Goal: Task Accomplishment & Management: Complete application form

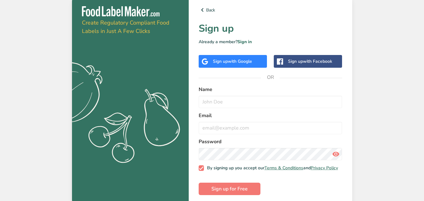
click at [80, 112] on icon ".a{fill:#f5f3ed;}" at bounding box center [114, 115] width 154 height 110
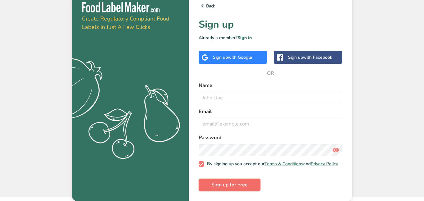
click at [243, 186] on span "Sign up for Free" at bounding box center [229, 184] width 36 height 7
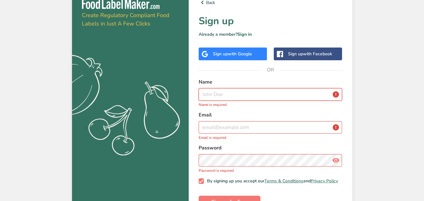
click at [216, 98] on input "text" at bounding box center [271, 94] width 144 height 12
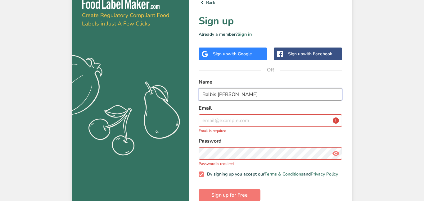
type input "Balbis Lambden"
click at [284, 124] on input "email" at bounding box center [271, 120] width 144 height 12
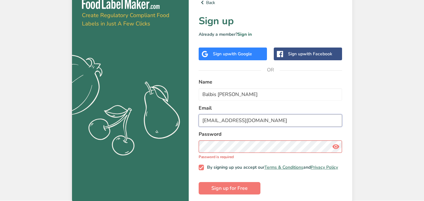
type input "a.biju2@bthstu.catholic.edu.au"
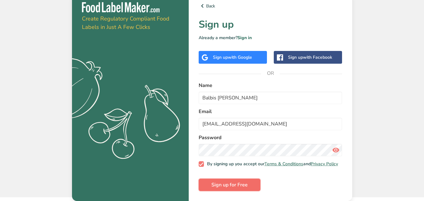
click at [244, 188] on span "Sign up for Free" at bounding box center [229, 184] width 36 height 7
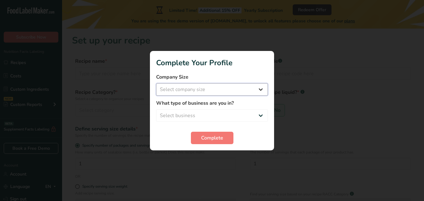
click at [210, 90] on select "Select company size Fewer than 10 Employees 10 to 50 Employees 51 to 500 Employ…" at bounding box center [212, 89] width 112 height 12
select select "1"
click at [156, 83] on select "Select company size Fewer than 10 Employees 10 to 50 Employees 51 to 500 Employ…" at bounding box center [212, 89] width 112 height 12
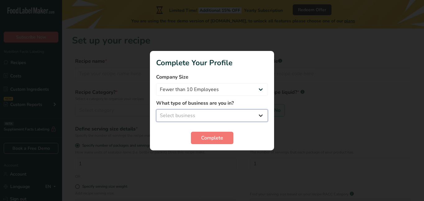
click at [196, 116] on select "Select business Packaged Food Manufacturer Restaurant & Cafe Bakery Meal Plans …" at bounding box center [212, 115] width 112 height 12
select select "2"
click at [156, 109] on select "Select business Packaged Food Manufacturer Restaurant & Cafe Bakery Meal Plans …" at bounding box center [212, 115] width 112 height 12
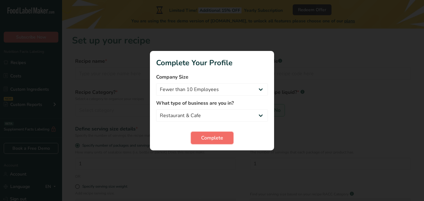
click at [201, 138] on span "Complete" at bounding box center [212, 137] width 22 height 7
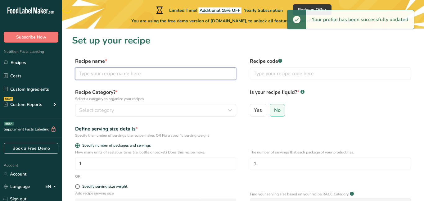
click at [166, 74] on input "text" at bounding box center [155, 73] width 161 height 12
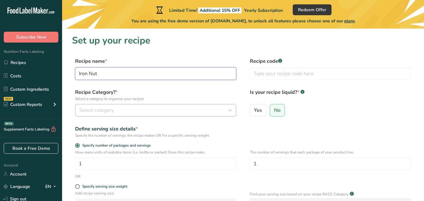
type input "Iron Nut"
click at [158, 108] on div "Select category" at bounding box center [153, 109] width 149 height 7
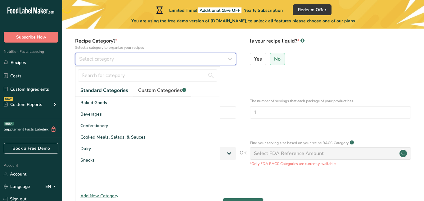
scroll to position [52, 0]
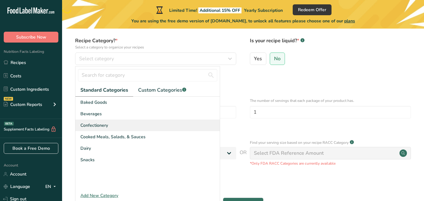
click at [104, 122] on span "Confectionery" at bounding box center [94, 125] width 28 height 7
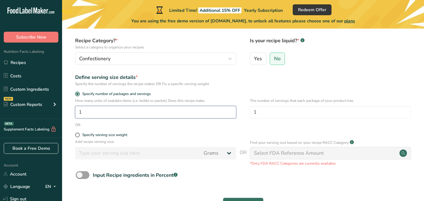
click at [90, 116] on input "1" at bounding box center [155, 112] width 161 height 12
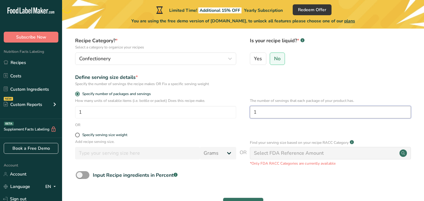
click at [269, 111] on input "1" at bounding box center [330, 112] width 161 height 12
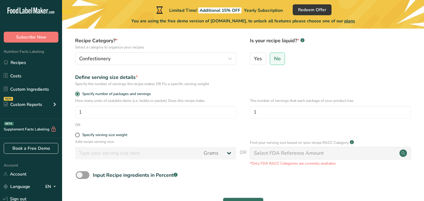
click at [79, 132] on form "Recipe name * Iron Nut Recipe code .a-a{fill:#347362;}.b-a{fill:#fff;} Recipe C…" at bounding box center [243, 110] width 342 height 208
click at [78, 134] on span at bounding box center [77, 134] width 5 height 5
click at [78, 134] on input "Specify serving size weight" at bounding box center [77, 135] width 4 height 4
radio input "true"
radio input "false"
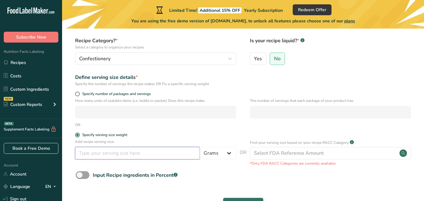
click at [127, 154] on input "number" at bounding box center [137, 153] width 125 height 12
type input "120"
click at [289, 145] on p "Find your serving size based on your recipe RACC Category" at bounding box center [299, 143] width 99 height 6
click at [290, 194] on div "Continue" at bounding box center [243, 204] width 342 height 20
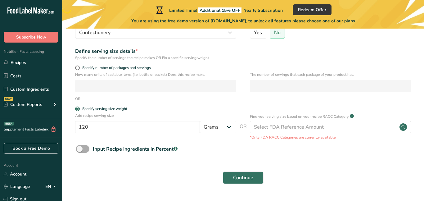
scroll to position [94, 0]
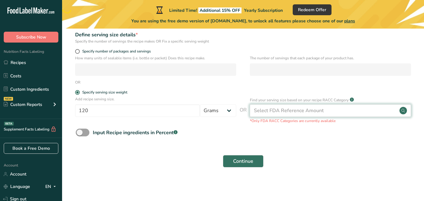
click at [266, 107] on div "Select FDA Reference Amount" at bounding box center [289, 110] width 70 height 7
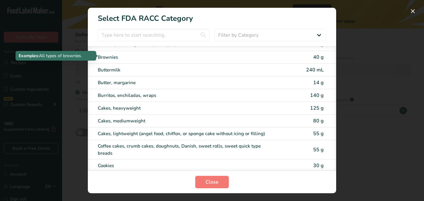
scroll to position [42, 0]
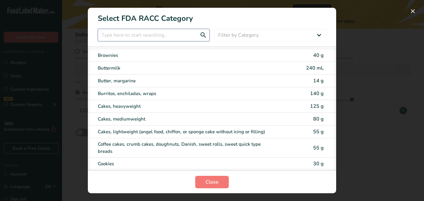
click at [143, 34] on input "RACC Category Selection Modal" at bounding box center [154, 35] width 112 height 12
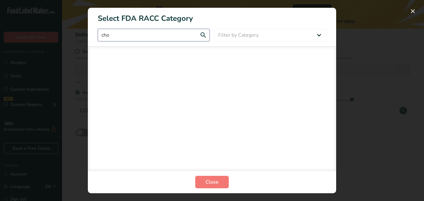
scroll to position [0, 0]
type input "choc"
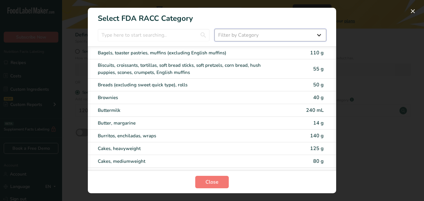
click at [247, 32] on select "Filter by Category All Bakery products Beverages Cereals and other grain produc…" at bounding box center [270, 35] width 112 height 12
select select "5"
click at [214, 29] on select "Filter by Category All Bakery products Beverages Cereals and other grain produc…" at bounding box center [270, 35] width 112 height 12
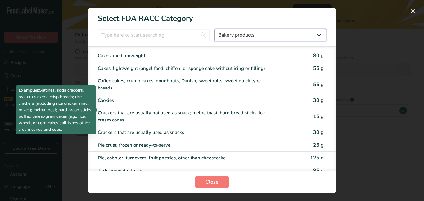
scroll to position [74, 0]
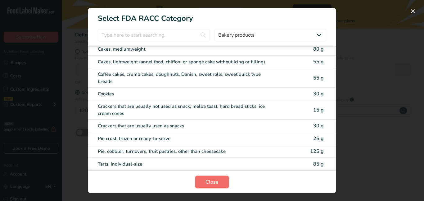
click at [209, 184] on span "Close" at bounding box center [211, 181] width 13 height 7
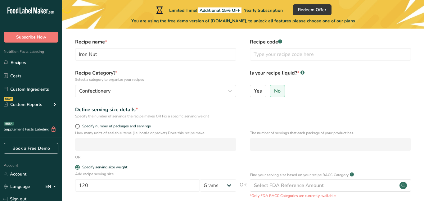
scroll to position [0, 0]
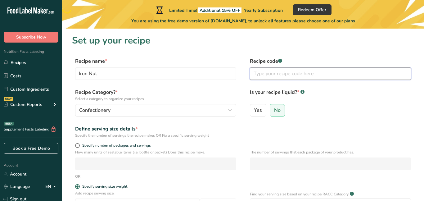
click at [276, 73] on input "text" at bounding box center [330, 73] width 161 height 12
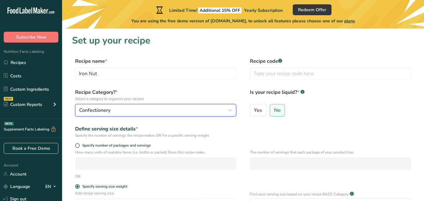
click at [141, 112] on div "Confectionery" at bounding box center [153, 109] width 149 height 7
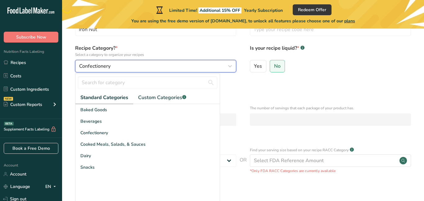
scroll to position [45, 0]
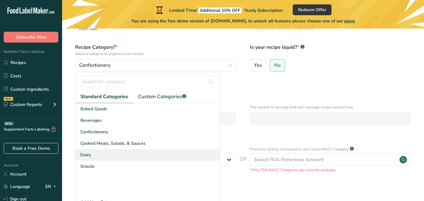
click at [115, 158] on div "Dairy" at bounding box center [147, 154] width 144 height 11
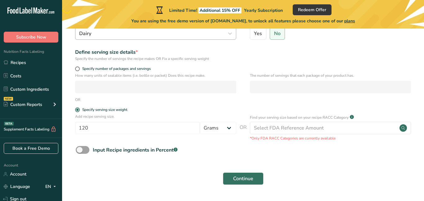
scroll to position [77, 0]
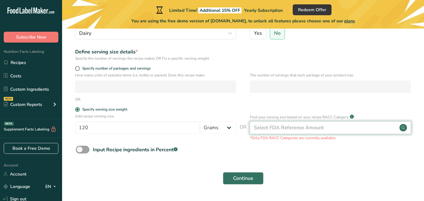
click at [279, 128] on div "Select FDA Reference Amount" at bounding box center [289, 127] width 70 height 7
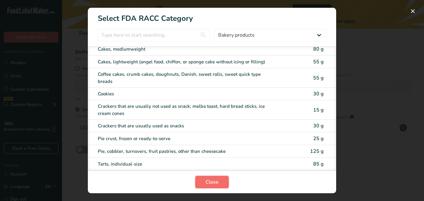
click at [213, 180] on span "Close" at bounding box center [211, 181] width 13 height 7
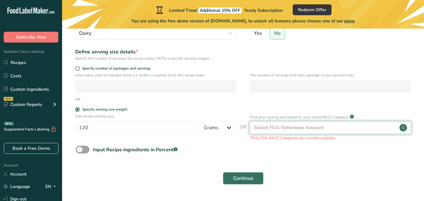
click at [298, 130] on div "Select FDA Reference Amount" at bounding box center [289, 127] width 70 height 7
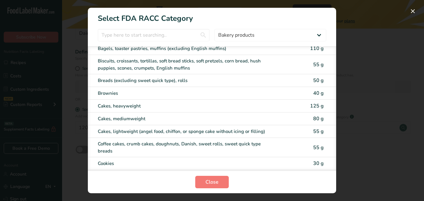
scroll to position [0, 0]
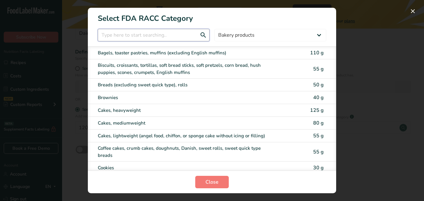
click at [132, 37] on input "RACC Category Selection Modal" at bounding box center [154, 35] width 112 height 12
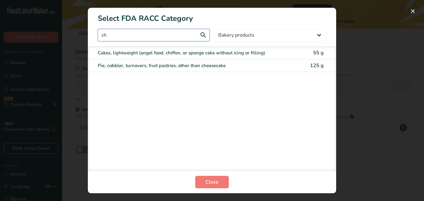
type input "c"
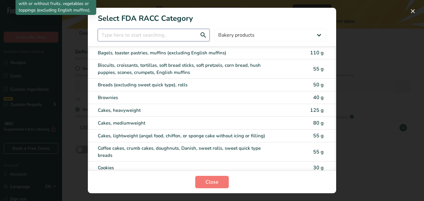
scroll to position [74, 0]
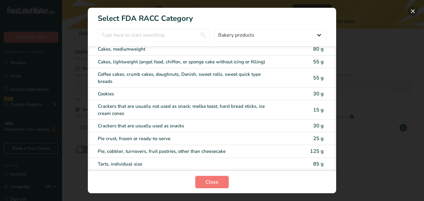
click at [412, 12] on button "RACC Category Selection Modal" at bounding box center [413, 11] width 10 height 10
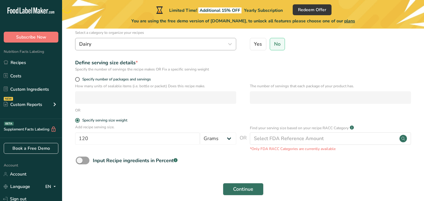
scroll to position [66, 0]
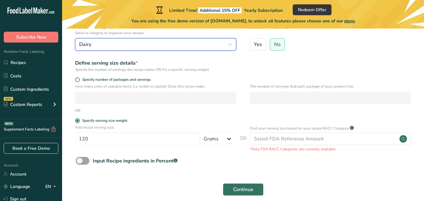
click at [114, 42] on div "Dairy" at bounding box center [153, 44] width 149 height 7
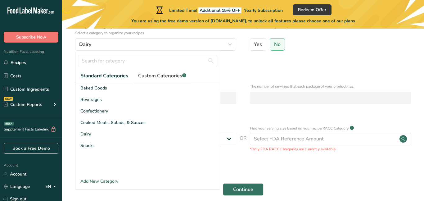
click at [155, 72] on span "Custom Categories .a-a{fill:#347362;}.b-a{fill:#fff;}" at bounding box center [162, 75] width 48 height 7
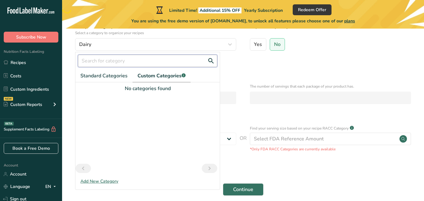
click at [122, 65] on input "text" at bounding box center [147, 61] width 139 height 12
type input "chocolate"
click at [99, 75] on span "Standard Categories" at bounding box center [103, 75] width 47 height 7
click at [128, 57] on input "chocolate" at bounding box center [147, 61] width 139 height 12
click at [223, 183] on button "Continue" at bounding box center [243, 189] width 41 height 12
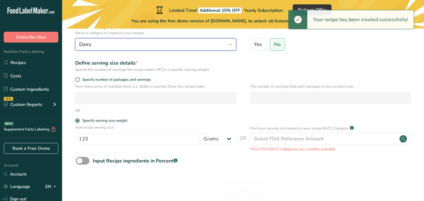
click at [104, 45] on div "Dairy" at bounding box center [153, 44] width 149 height 7
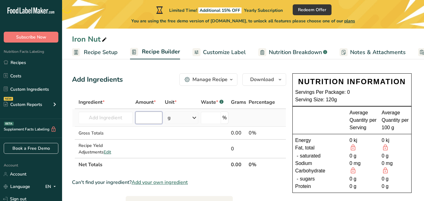
click at [140, 119] on input "number" at bounding box center [148, 117] width 27 height 12
type input "120"
click at [117, 117] on input "text" at bounding box center [105, 117] width 54 height 12
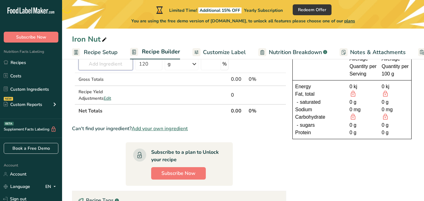
scroll to position [51, 0]
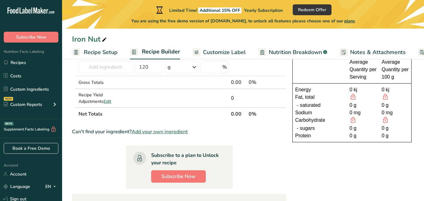
click at [349, 128] on div "0 g" at bounding box center [362, 127] width 27 height 7
click at [234, 83] on div "0.00" at bounding box center [238, 81] width 15 height 7
click at [206, 114] on th "Net Totals" at bounding box center [153, 113] width 152 height 13
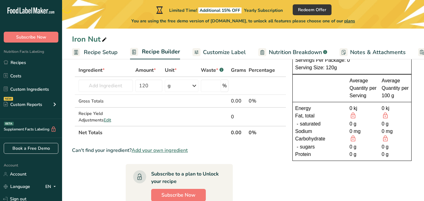
scroll to position [33, 0]
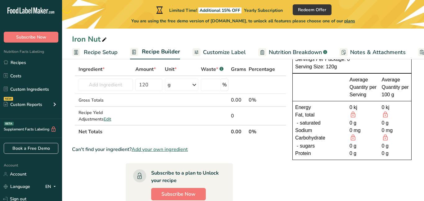
click at [175, 147] on span "Add your own ingredient" at bounding box center [160, 149] width 56 height 7
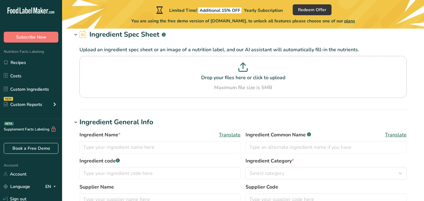
scroll to position [35, 0]
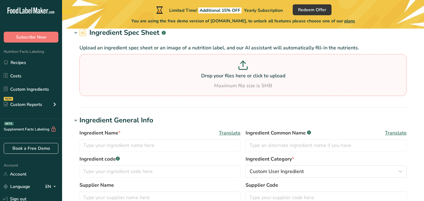
click at [140, 57] on section "Drop your files here or click to upload Maximum file size is 5MB" at bounding box center [243, 75] width 324 height 39
click at [140, 57] on input "Drop your files here or click to upload Maximum file size is 5MB" at bounding box center [242, 75] width 327 height 42
click at [115, 58] on section "Drop your files here or click to upload Maximum file size is 5MB" at bounding box center [243, 75] width 324 height 39
click at [115, 58] on input "Drop your files here or click to upload Maximum file size is 5MB" at bounding box center [242, 75] width 327 height 42
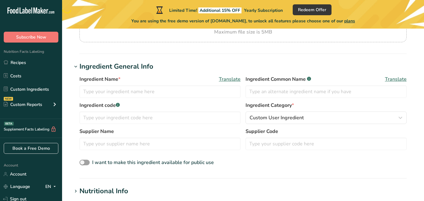
scroll to position [93, 0]
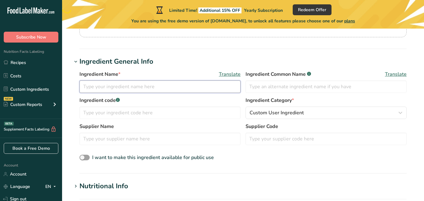
click at [174, 83] on input "text" at bounding box center [159, 86] width 161 height 12
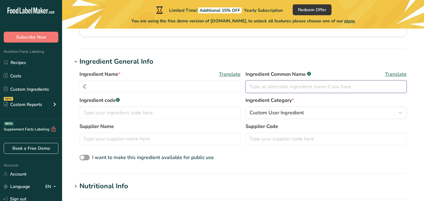
click at [278, 86] on input "text" at bounding box center [325, 86] width 161 height 12
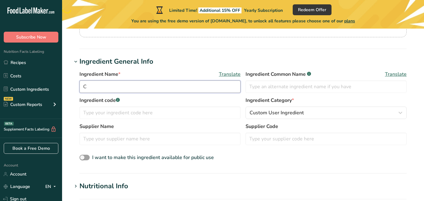
click at [200, 85] on input "C" at bounding box center [159, 86] width 161 height 12
type input "Chocolate"
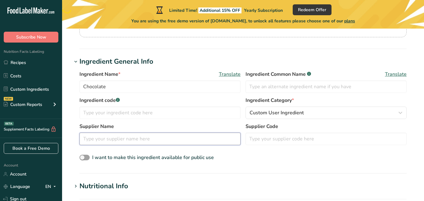
click at [201, 141] on input "text" at bounding box center [159, 138] width 161 height 12
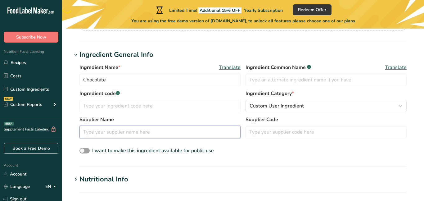
scroll to position [101, 0]
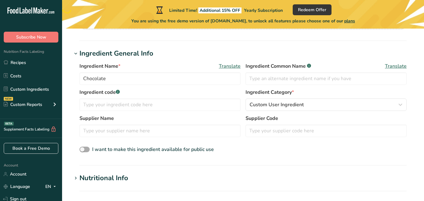
click at [81, 148] on span at bounding box center [84, 149] width 10 height 6
click at [81, 148] on input "I want to make this ingredient available for public use" at bounding box center [81, 149] width 4 height 4
checkbox input "true"
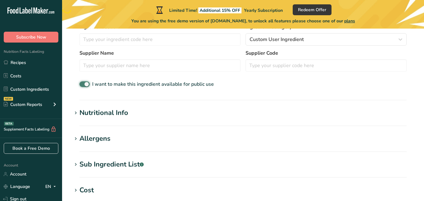
scroll to position [169, 0]
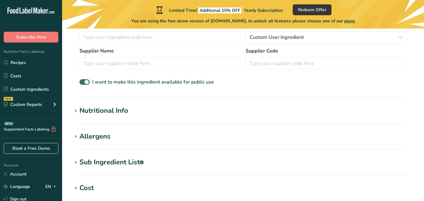
click at [117, 113] on div "Nutritional Info" at bounding box center [103, 110] width 49 height 10
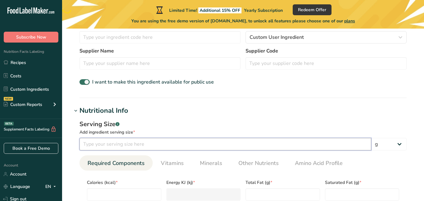
click at [113, 143] on input "number" at bounding box center [225, 144] width 292 height 12
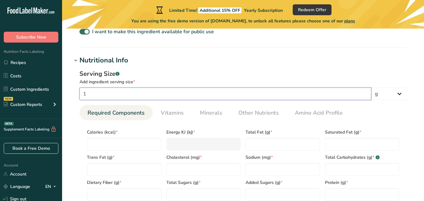
scroll to position [221, 0]
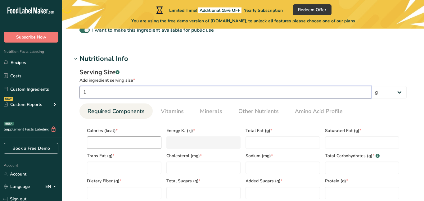
type input "1"
click at [131, 140] on input "number" at bounding box center [124, 142] width 74 height 12
type input "1"
type KJ "4.2"
type input "12"
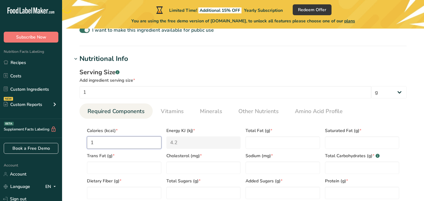
type KJ "50.2"
type input "120"
type KJ "502.1"
type input "120"
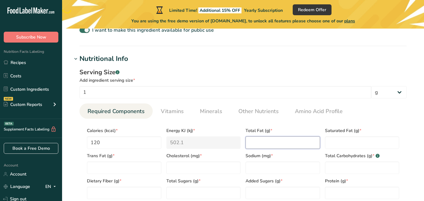
click at [275, 141] on Fat "number" at bounding box center [282, 142] width 74 height 12
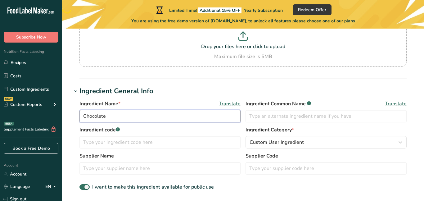
click at [124, 117] on input "Chocolate" at bounding box center [159, 116] width 161 height 12
type input "C"
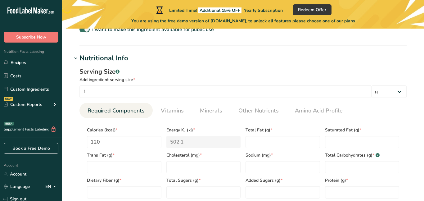
scroll to position [230, 0]
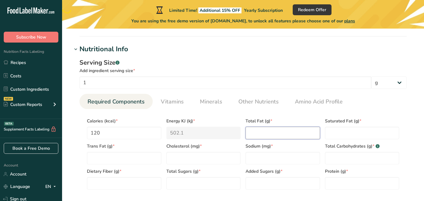
click at [303, 135] on Fat "number" at bounding box center [282, 133] width 74 height 12
type Fat "3.9"
click at [346, 137] on Fat "number" at bounding box center [362, 133] width 74 height 12
type Fat "2.4"
click at [128, 157] on Fat "number" at bounding box center [124, 158] width 74 height 12
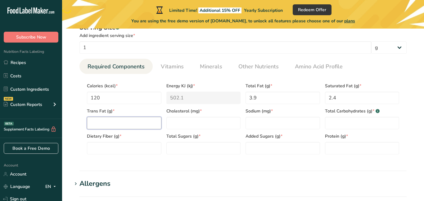
scroll to position [268, 0]
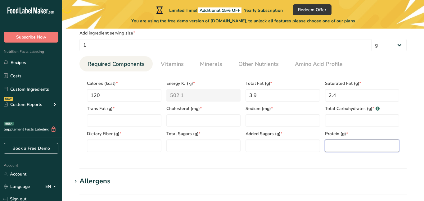
click at [334, 141] on input "number" at bounding box center [362, 145] width 74 height 12
type input "20"
click at [307, 141] on Sugars "number" at bounding box center [282, 145] width 74 height 12
click at [186, 148] on Sugars "number" at bounding box center [203, 145] width 74 height 12
type Sugars "0"
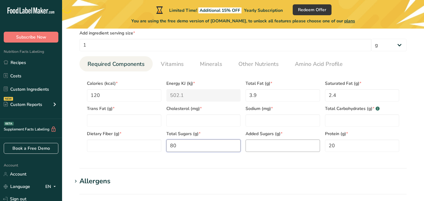
type Sugars "80"
click at [280, 150] on Sugars "number" at bounding box center [282, 145] width 74 height 12
type Sugars "80"
click at [137, 143] on Fiber "number" at bounding box center [124, 145] width 74 height 12
click at [260, 125] on input "number" at bounding box center [282, 120] width 74 height 12
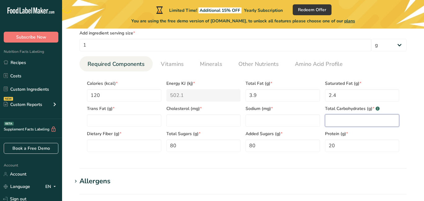
click at [341, 120] on Carbohydrates "number" at bounding box center [362, 120] width 74 height 12
type Carbohydrates "72"
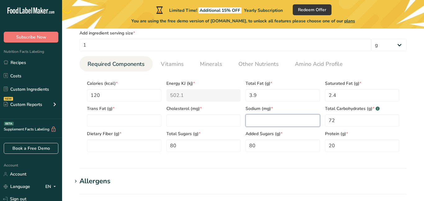
click at [262, 124] on input "number" at bounding box center [282, 120] width 74 height 12
type input "152"
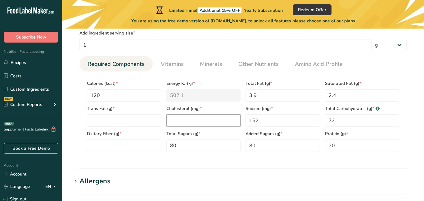
click at [210, 126] on input "number" at bounding box center [203, 120] width 74 height 12
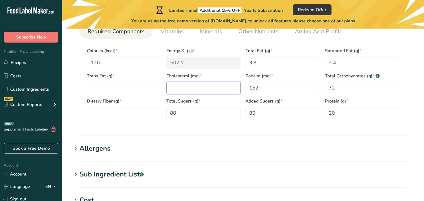
scroll to position [316, 0]
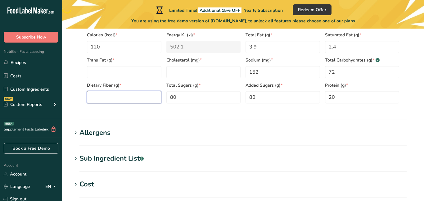
click at [122, 96] on Fiber "number" at bounding box center [124, 97] width 74 height 12
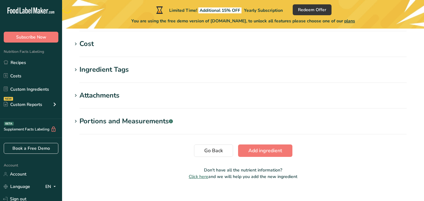
scroll to position [465, 0]
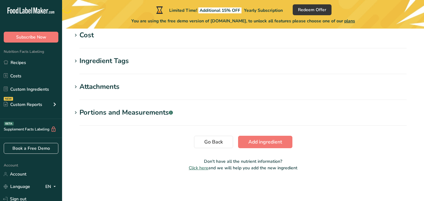
type Fiber "12"
click at [145, 41] on section "Cost Price($) .a-a{fill:#347362;}.b-a{fill:#fff;} Amount Unit Grams kg mg mcg l…" at bounding box center [243, 39] width 342 height 18
click at [85, 35] on div "Cost" at bounding box center [86, 35] width 14 height 10
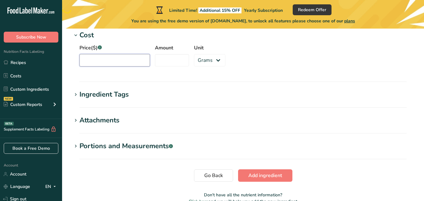
click at [146, 59] on input "Price($) .a-a{fill:#347362;}.b-a{fill:#fff;}" at bounding box center [114, 60] width 70 height 12
type input "1.50"
click at [162, 65] on input "Amount" at bounding box center [172, 60] width 34 height 12
type input "1"
click at [210, 61] on select "Grams kg mg mcg lb oz" at bounding box center [209, 60] width 31 height 12
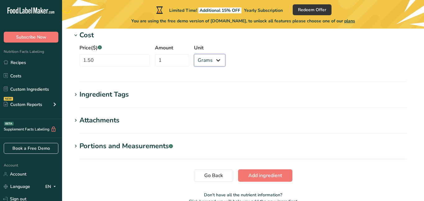
click at [194, 54] on select "Grams kg mg mcg lb oz" at bounding box center [209, 60] width 31 height 12
click at [131, 92] on h1 "Ingredient Tags" at bounding box center [243, 94] width 342 height 10
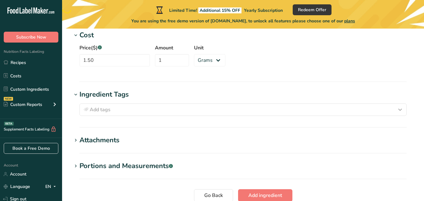
click at [117, 162] on div "Portions and Measurements .a-a{fill:#347362;}.b-a{fill:#fff;}" at bounding box center [125, 166] width 93 height 10
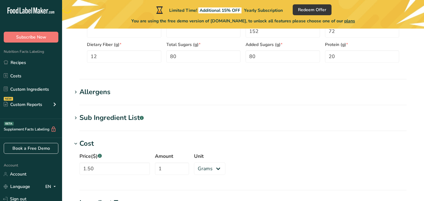
scroll to position [359, 0]
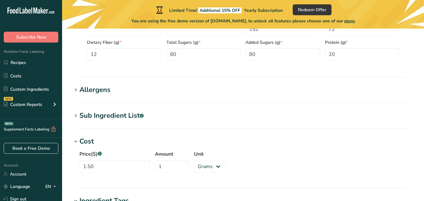
click at [79, 92] on span at bounding box center [75, 89] width 7 height 7
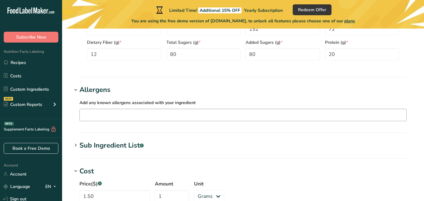
click at [110, 119] on div at bounding box center [243, 115] width 326 height 11
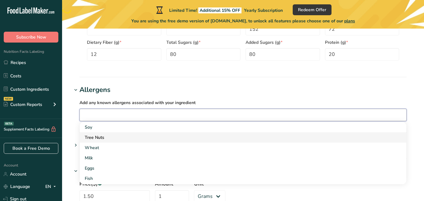
scroll to position [12, 0]
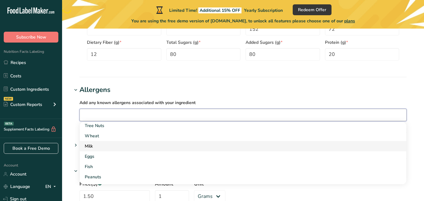
click at [98, 141] on link "Milk" at bounding box center [243, 146] width 326 height 10
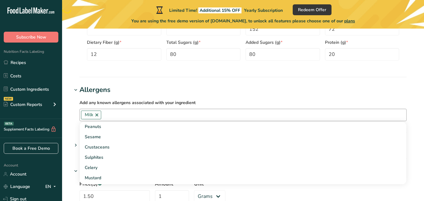
scroll to position [52, 0]
click at [166, 83] on section "Add new ingredient Back to recipe Ingredient Spec Sheet .a-a{fill:#347362;}.b-a…" at bounding box center [243, 29] width 362 height 718
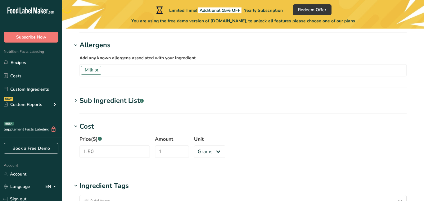
scroll to position [405, 0]
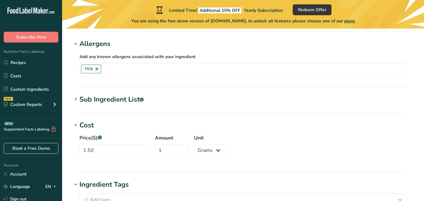
click at [143, 104] on div ".a-a{fill:#347362;}.b-a{fill:#fff;}" at bounding box center [142, 99] width 4 height 10
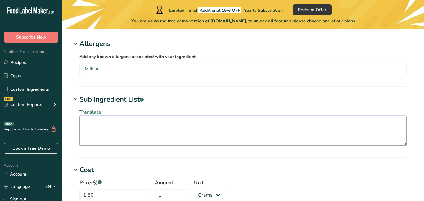
click at [102, 122] on textarea at bounding box center [242, 131] width 327 height 30
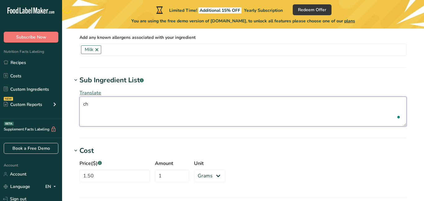
scroll to position [424, 0]
type textarea "c"
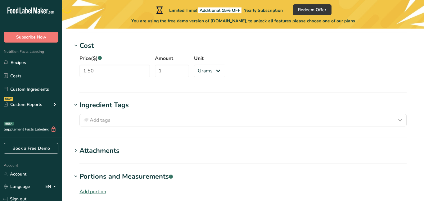
scroll to position [550, 0]
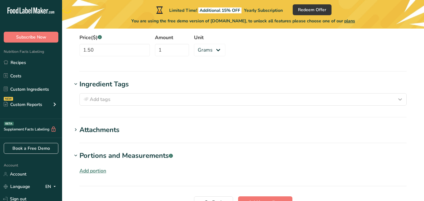
click at [119, 132] on div "Attachments" at bounding box center [99, 130] width 40 height 10
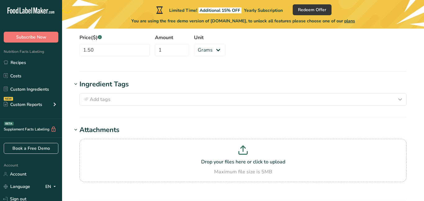
scroll to position [572, 0]
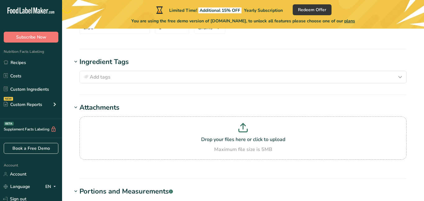
click at [94, 113] on div "Drop your files here or click to upload Maximum file size is 5MB" at bounding box center [243, 142] width 342 height 58
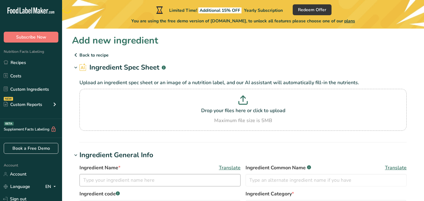
scroll to position [668, 0]
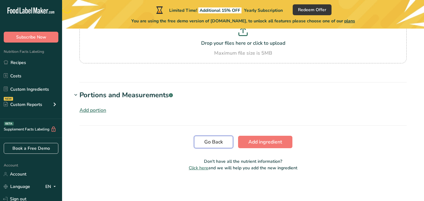
click at [217, 141] on span "Go Back" at bounding box center [213, 141] width 19 height 7
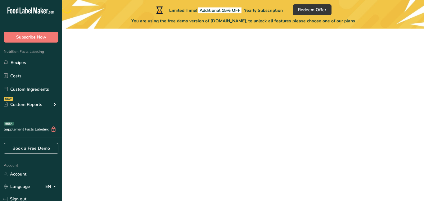
scroll to position [316, 0]
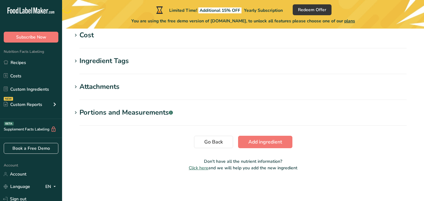
click at [132, 61] on h1 "Ingredient Tags" at bounding box center [243, 61] width 342 height 10
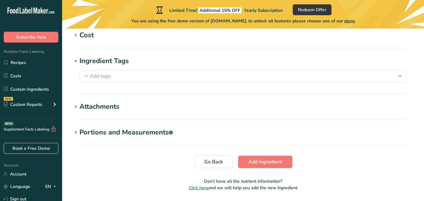
click at [106, 130] on div "Portions and Measurements .a-a{fill:#347362;}.b-a{fill:#fff;}" at bounding box center [125, 132] width 93 height 10
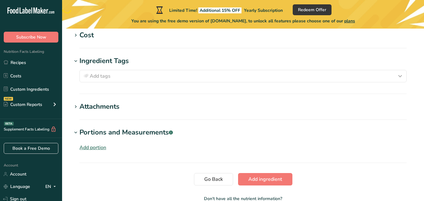
click at [114, 92] on section "Ingredient Tags Add tags Standard Tags Custom Tags Source of Antioxidants Prebi…" at bounding box center [243, 75] width 342 height 38
click at [104, 108] on div "Attachments" at bounding box center [99, 106] width 40 height 10
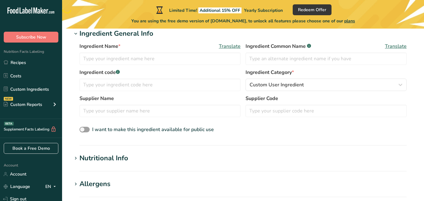
scroll to position [112, 0]
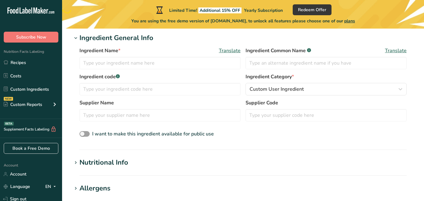
click at [104, 159] on div "Nutritional Info" at bounding box center [103, 162] width 49 height 10
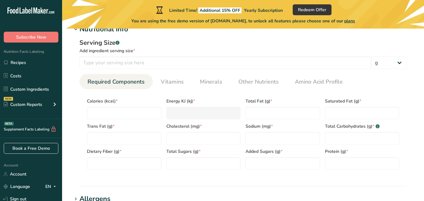
scroll to position [248, 0]
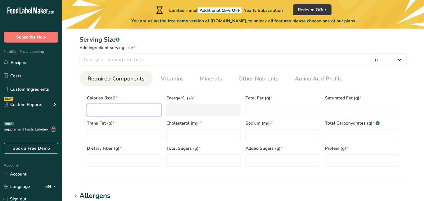
click at [117, 104] on input "number" at bounding box center [124, 110] width 74 height 12
type input "1"
type KJ "4.2"
type input "12"
type KJ "50.2"
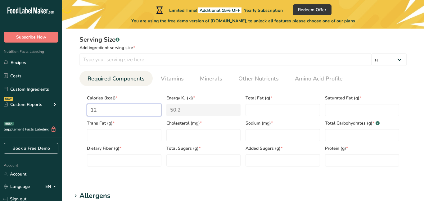
type input "1"
type KJ "4.2"
type input "0"
type KJ "0"
type input "1"
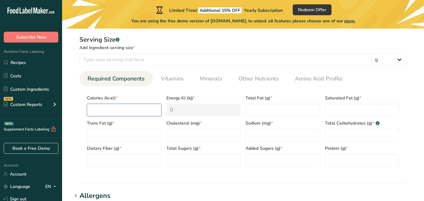
type KJ "4.2"
type input "12"
type KJ "50.2"
type input "120"
type KJ "502.1"
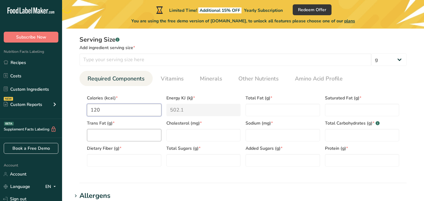
type input "120"
click at [124, 136] on Fat "number" at bounding box center [124, 135] width 74 height 12
click at [281, 111] on Fat "number" at bounding box center [282, 110] width 74 height 12
type Fat "3.4"
click at [370, 115] on Fat "number" at bounding box center [362, 110] width 74 height 12
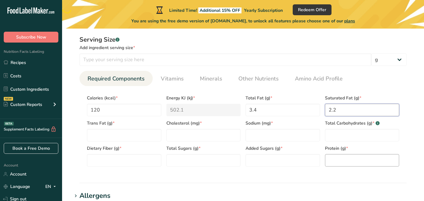
type Fat "2.2"
click at [342, 159] on input "number" at bounding box center [362, 160] width 74 height 12
type input "20"
click at [298, 159] on Sugars "number" at bounding box center [282, 160] width 74 height 12
type Sugars "80"
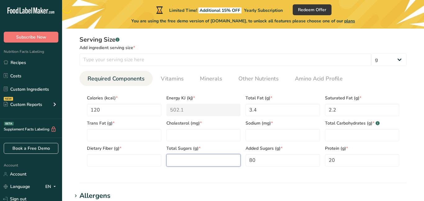
click at [188, 157] on Sugars "number" at bounding box center [203, 160] width 74 height 12
type Sugars "1000"
click at [252, 137] on input "number" at bounding box center [282, 135] width 74 height 12
type input "152"
click at [357, 135] on Carbohydrates "number" at bounding box center [362, 135] width 74 height 12
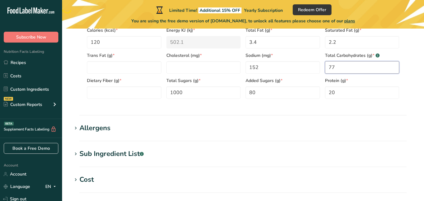
scroll to position [316, 0]
type Carbohydrates "77"
click at [100, 130] on div "Allergens" at bounding box center [94, 127] width 31 height 10
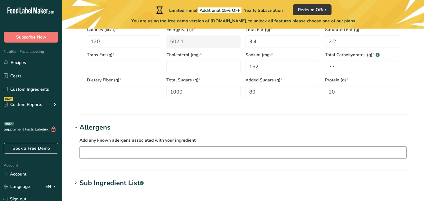
click at [111, 155] on input "text" at bounding box center [243, 152] width 326 height 10
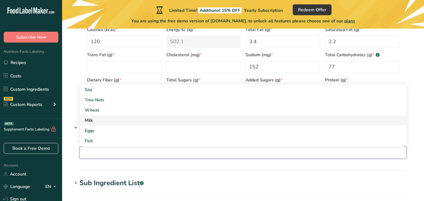
click at [99, 121] on div "Milk" at bounding box center [238, 120] width 307 height 7
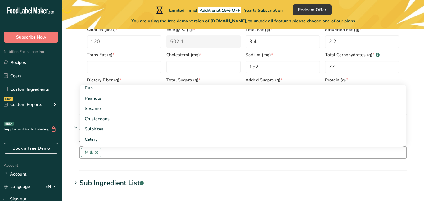
scroll to position [69, 0]
click at [90, 167] on section "Allergens Add any known allergens associated with your ingredient Milk Soy Tree…" at bounding box center [243, 146] width 342 height 48
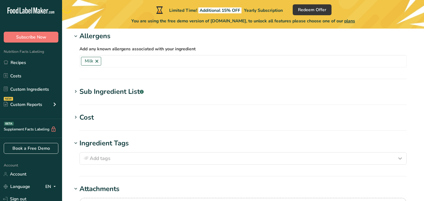
scroll to position [405, 0]
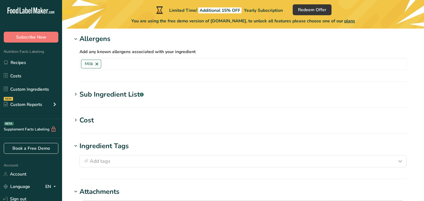
click at [107, 97] on div "Sub Ingredient List .a-a{fill:#347362;}.b-a{fill:#fff;}" at bounding box center [111, 94] width 64 height 10
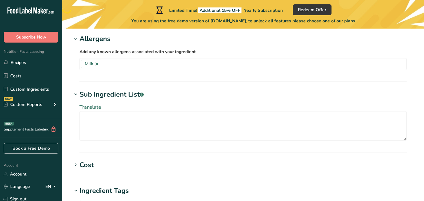
click at [107, 97] on div "Sub Ingredient List .a-a{fill:#347362;}.b-a{fill:#fff;}" at bounding box center [111, 94] width 64 height 10
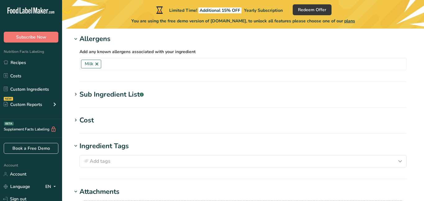
click at [103, 128] on section "Cost Price($) .a-a{fill:#347362;}.b-a{fill:#fff;} Amount Unit Grams kg mg mcg l…" at bounding box center [243, 124] width 342 height 18
click at [91, 123] on div "Cost" at bounding box center [86, 120] width 14 height 10
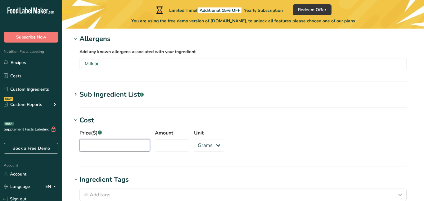
click at [116, 146] on input "Price($) .a-a{fill:#347362;}.b-a{fill:#fff;}" at bounding box center [114, 145] width 70 height 12
type input "1.5"
click at [159, 147] on input "Amount" at bounding box center [172, 145] width 34 height 12
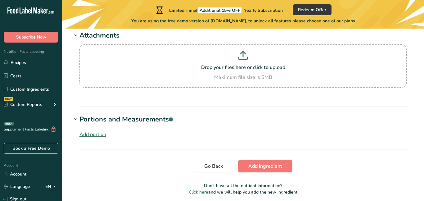
scroll to position [619, 0]
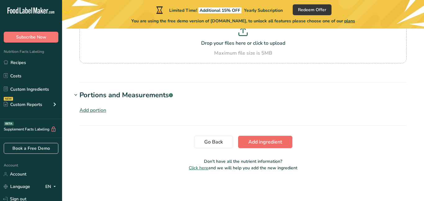
type input "1"
click at [259, 140] on span "Add ingredient" at bounding box center [265, 141] width 34 height 7
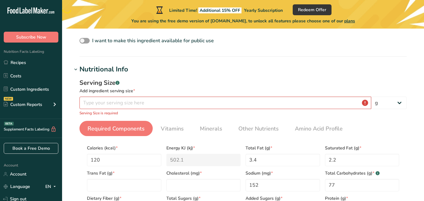
scroll to position [145, 0]
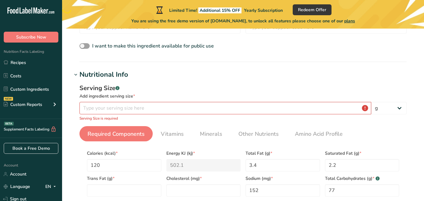
click at [163, 114] on div "Serving Size .a-a{fill:#347362;}.b-a{fill:#fff;} Add ingredient serving size * …" at bounding box center [242, 102] width 327 height 38
click at [161, 113] on input "number" at bounding box center [225, 108] width 292 height 12
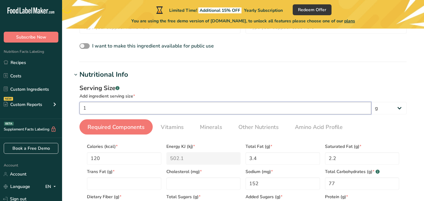
scroll to position [405, 0]
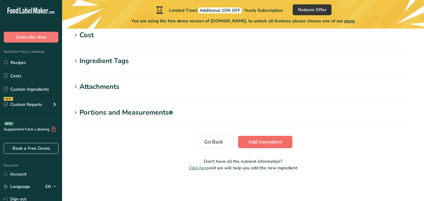
type input "1"
click at [251, 136] on button "Add ingredient" at bounding box center [265, 142] width 54 height 12
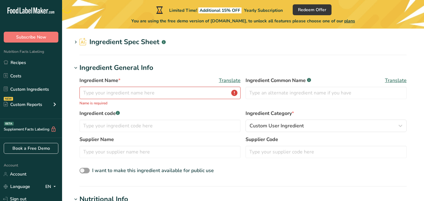
scroll to position [15, 0]
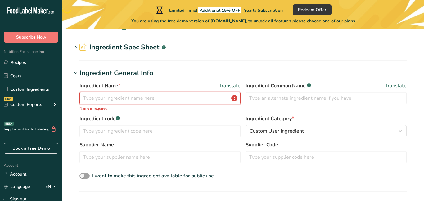
click at [149, 94] on input "text" at bounding box center [159, 98] width 161 height 12
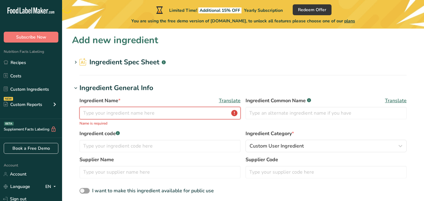
scroll to position [0, 0]
type input "#"
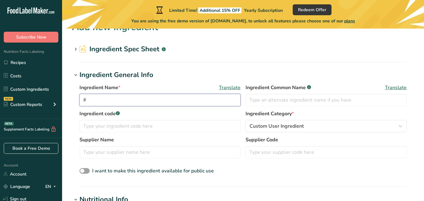
scroll to position [15, 0]
